Goal: Task Accomplishment & Management: Manage account settings

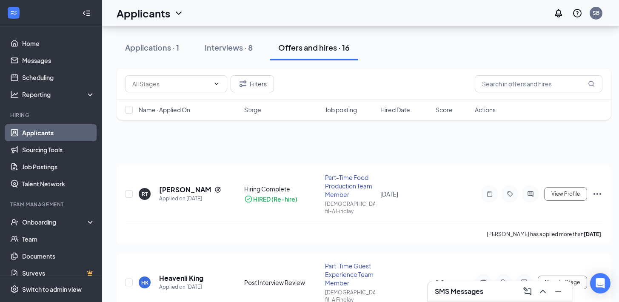
scroll to position [342, 0]
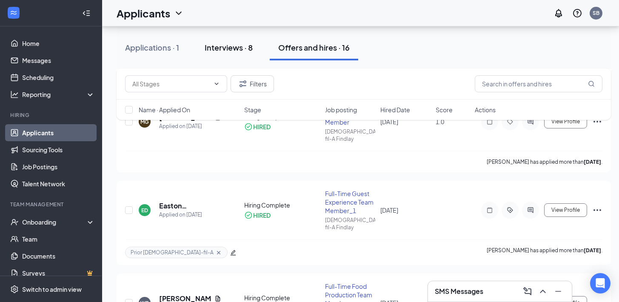
click at [227, 48] on div "Interviews · 8" at bounding box center [228, 47] width 48 height 11
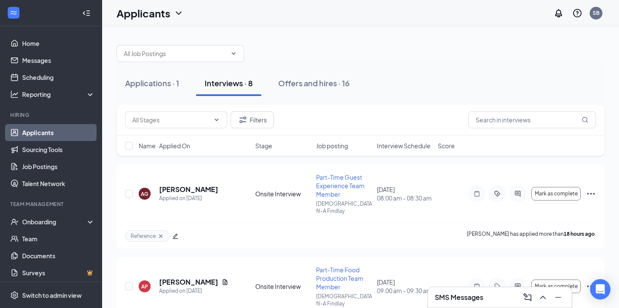
click at [400, 142] on span "Interview Schedule" at bounding box center [404, 146] width 54 height 9
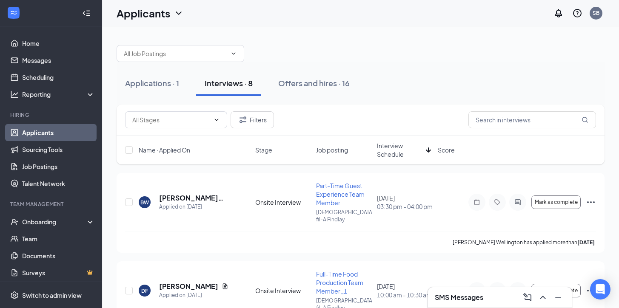
click at [399, 148] on span "Interview Schedule" at bounding box center [399, 150] width 45 height 17
click at [156, 87] on div "Applications · 1" at bounding box center [152, 83] width 54 height 11
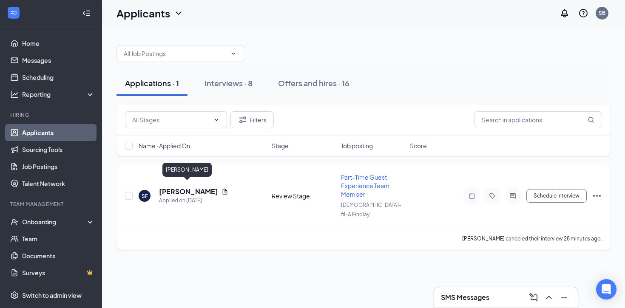
click at [179, 187] on h5 "[PERSON_NAME]" at bounding box center [188, 191] width 59 height 9
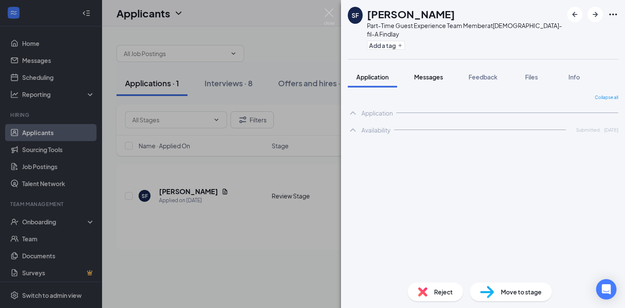
click at [426, 73] on span "Messages" at bounding box center [428, 77] width 29 height 8
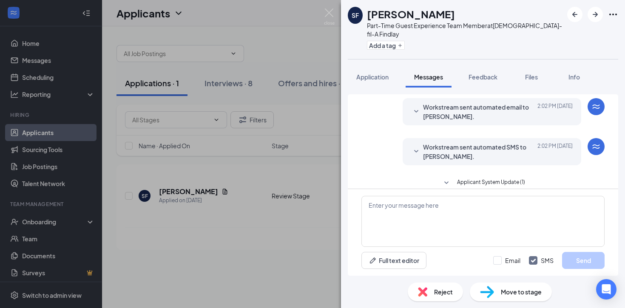
scroll to position [293, 0]
click at [460, 137] on div "Workstream sent automated SMS to [PERSON_NAME]. [DATE] 2:02 PM Hi [PERSON_NAME]…" at bounding box center [492, 150] width 179 height 27
click at [459, 147] on span "Workstream sent automated SMS to [PERSON_NAME]." at bounding box center [478, 150] width 111 height 19
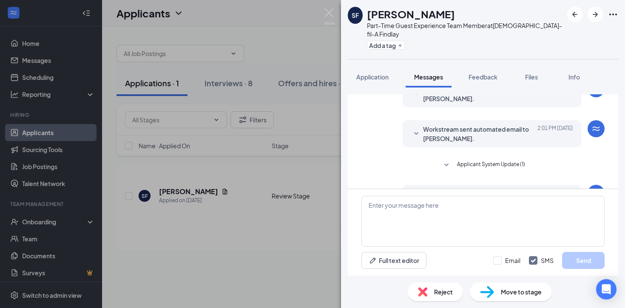
scroll to position [199, 0]
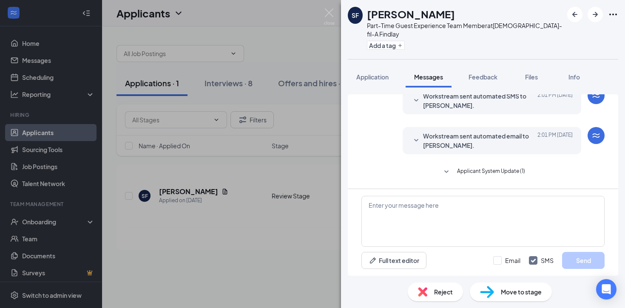
click at [467, 136] on span "Workstream sent automated email to [PERSON_NAME]." at bounding box center [478, 140] width 111 height 19
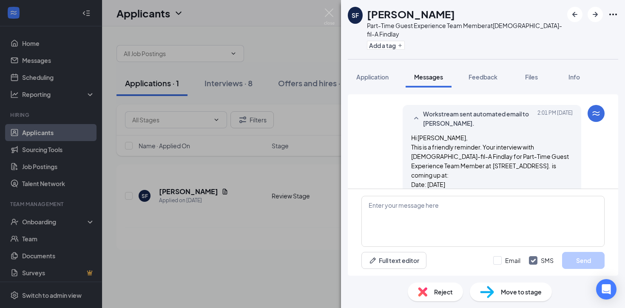
scroll to position [221, 0]
click at [412, 113] on icon "SmallChevronUp" at bounding box center [416, 118] width 10 height 10
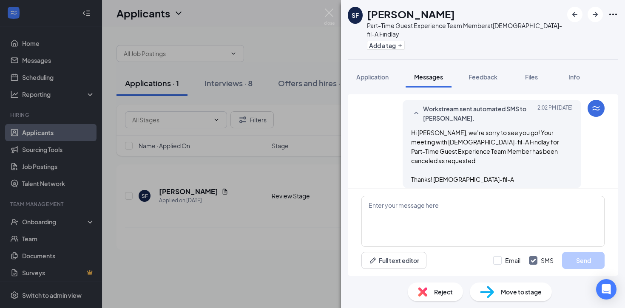
scroll to position [345, 0]
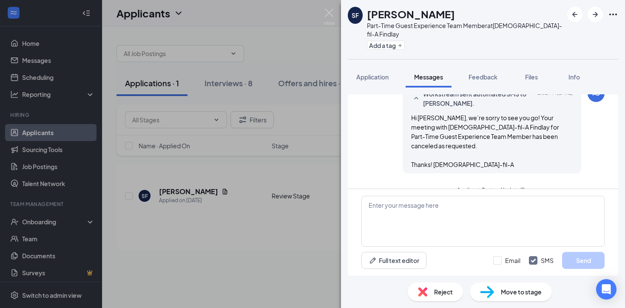
click at [421, 73] on span "Messages" at bounding box center [428, 77] width 29 height 8
click at [430, 295] on div "Reject" at bounding box center [435, 292] width 55 height 19
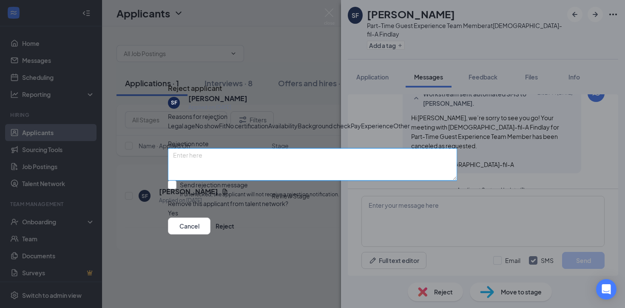
click at [200, 161] on textarea at bounding box center [312, 164] width 289 height 32
click at [255, 164] on textarea "Cancelled interview as reequested by applicant" at bounding box center [312, 164] width 289 height 32
type textarea "Cancelled interview as requested by applicant"
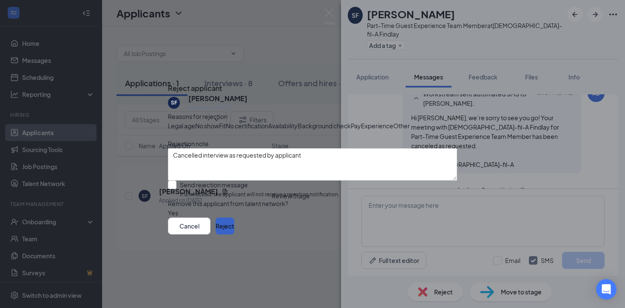
click at [234, 235] on button "Reject" at bounding box center [225, 226] width 19 height 17
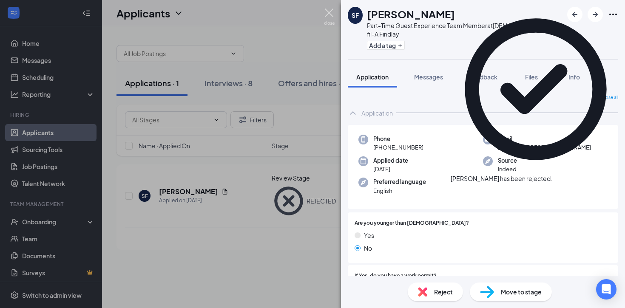
click at [327, 12] on img at bounding box center [329, 17] width 11 height 17
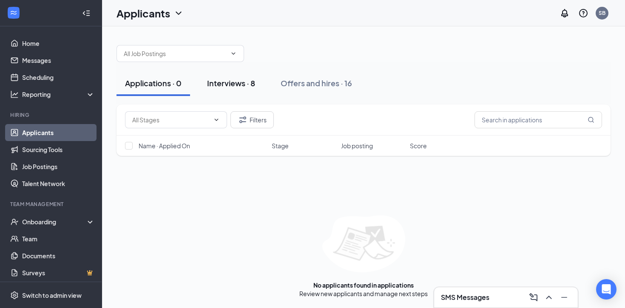
click at [242, 89] on button "Interviews · 8" at bounding box center [231, 84] width 65 height 26
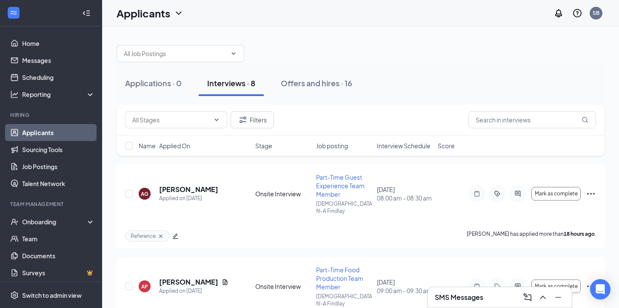
click at [394, 144] on span "Interview Schedule" at bounding box center [404, 146] width 54 height 9
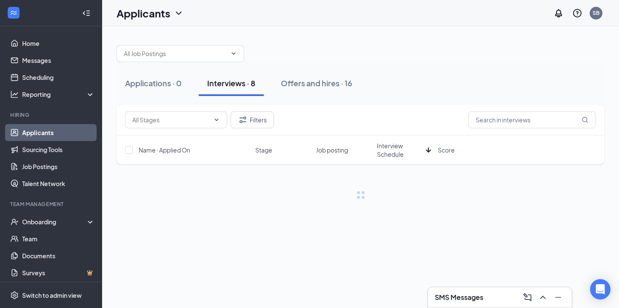
click at [395, 152] on span "Interview Schedule" at bounding box center [399, 150] width 45 height 17
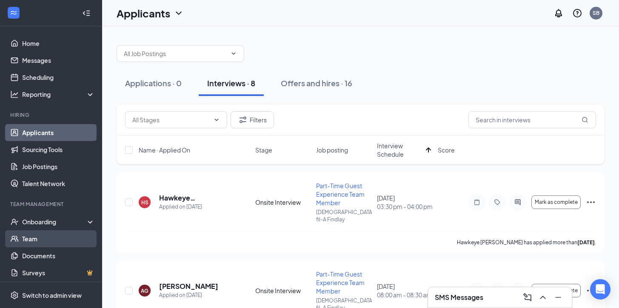
click at [35, 235] on link "Team" at bounding box center [58, 238] width 73 height 17
